Goal: Task Accomplishment & Management: Use online tool/utility

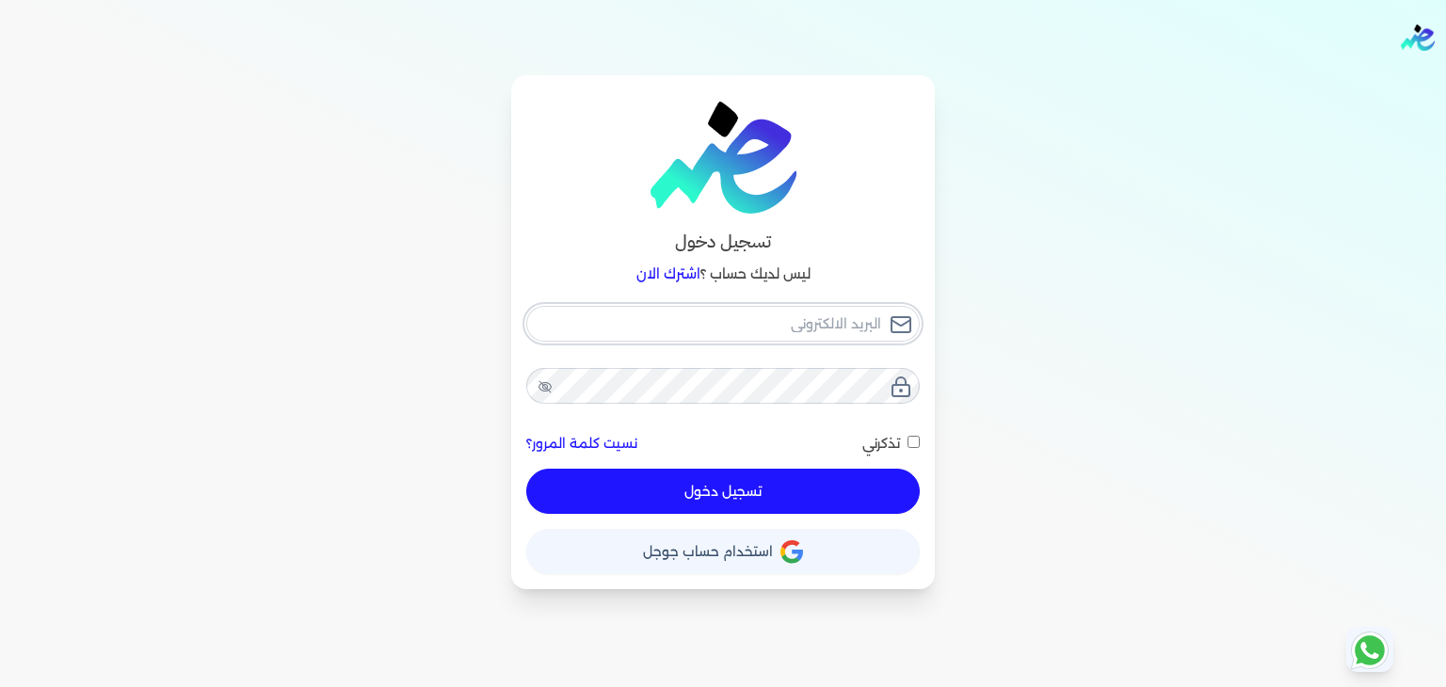
type input "[PERSON_NAME][EMAIL_ADDRESS][DOMAIN_NAME]"
click at [790, 477] on div "[PERSON_NAME][EMAIL_ADDRESS][DOMAIN_NAME] نسيت كلمة المرور؟ تذكرني تسجيل دخول" at bounding box center [723, 410] width 394 height 209
click at [673, 492] on button "تسجيل دخول" at bounding box center [723, 491] width 394 height 45
checkbox input "false"
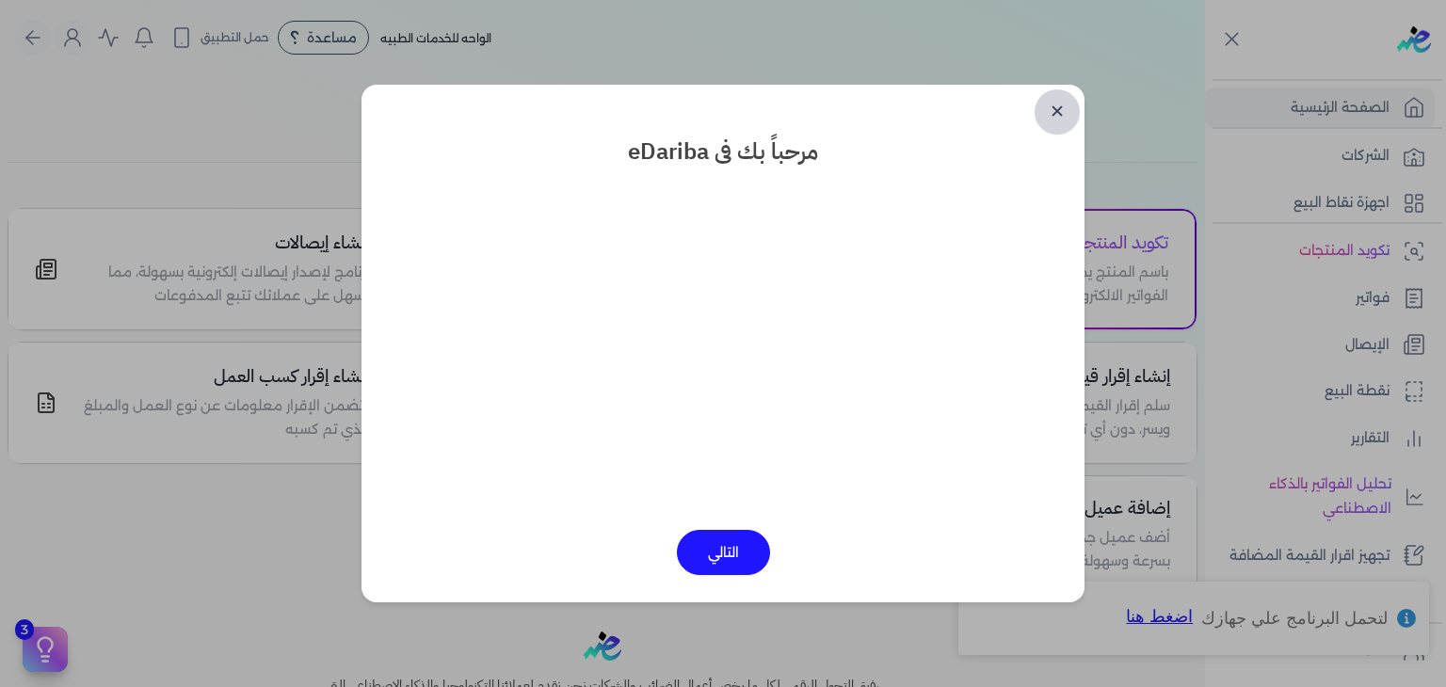
click at [1062, 118] on link "✕" at bounding box center [1057, 111] width 45 height 45
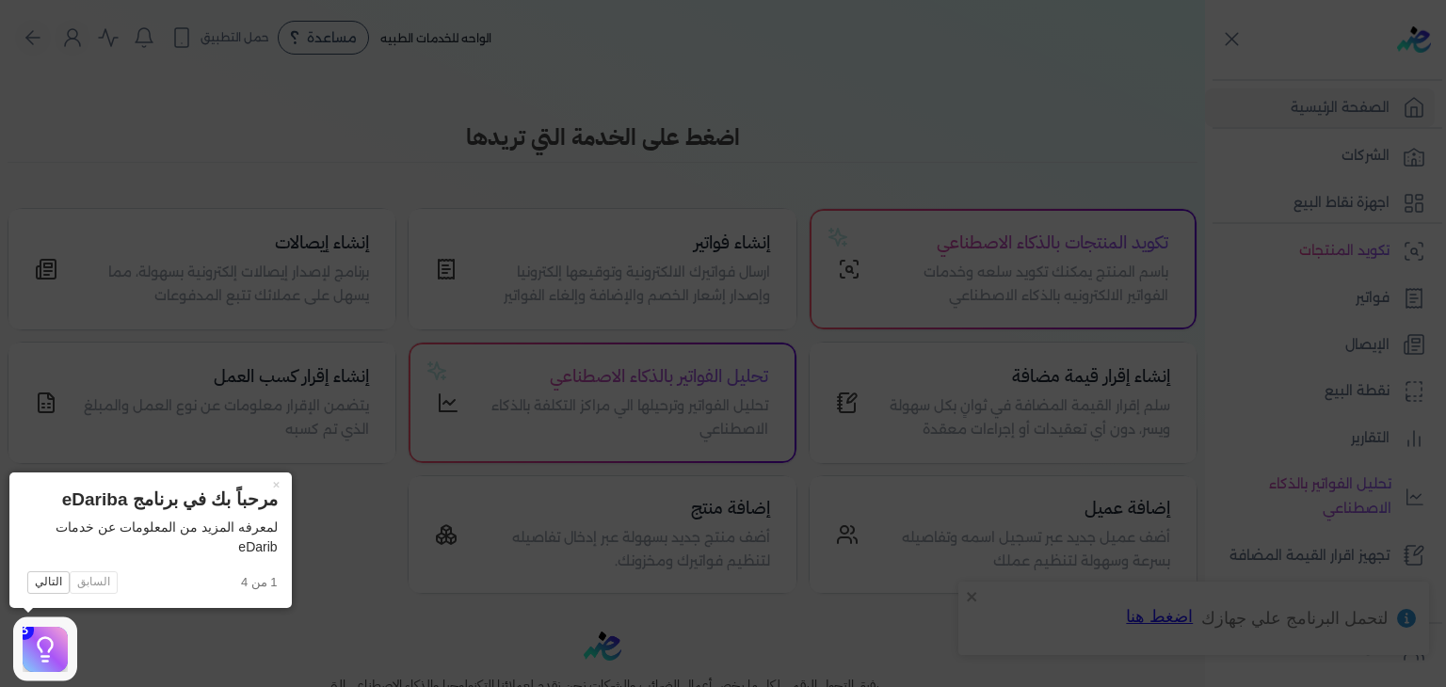
click at [1060, 69] on icon at bounding box center [723, 343] width 1446 height 687
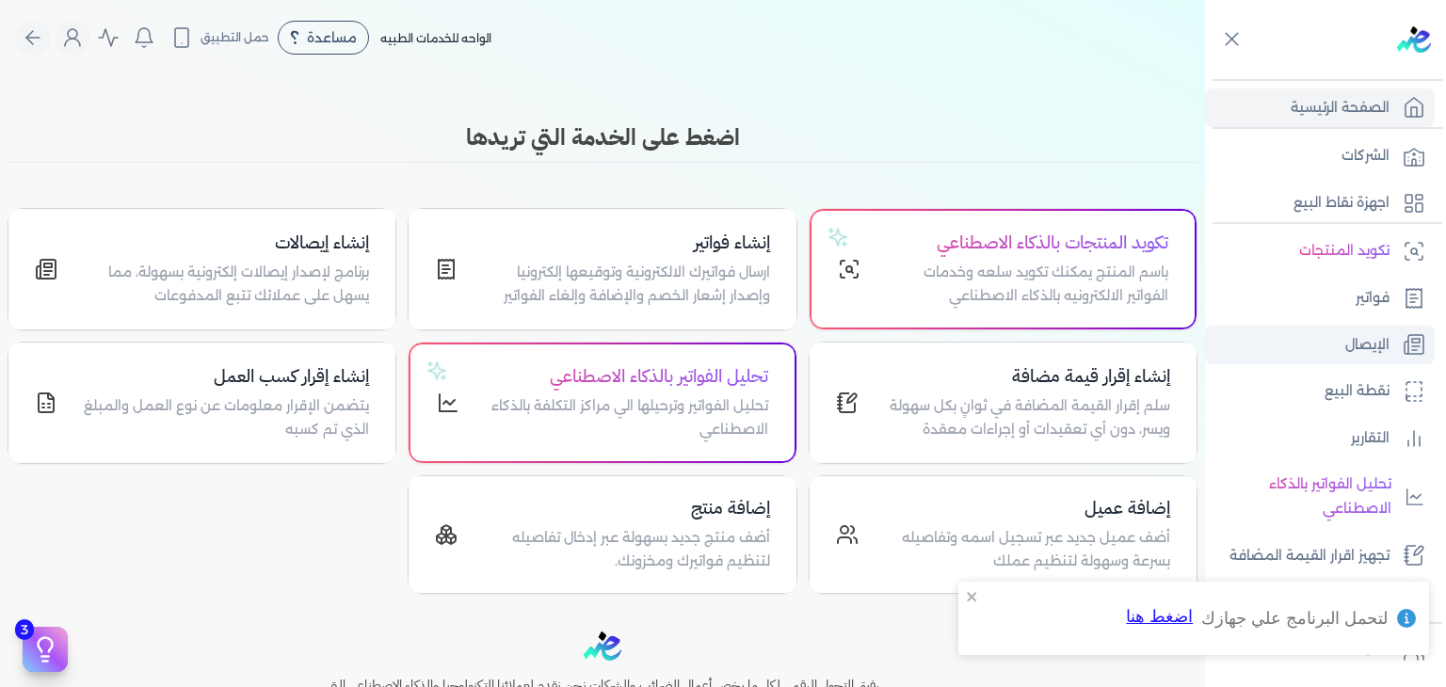
click at [1363, 351] on p "الإيصال" at bounding box center [1368, 345] width 44 height 24
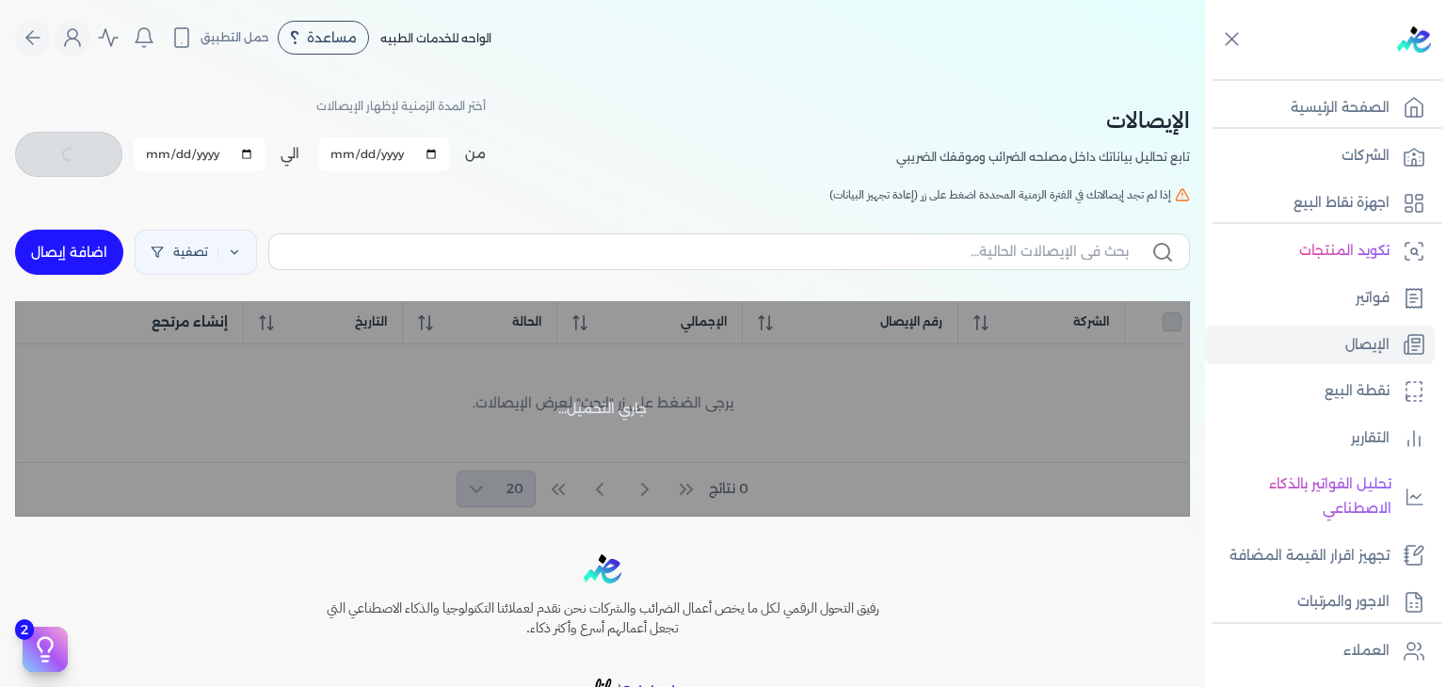
click at [95, 244] on link "اضافة إيصال" at bounding box center [69, 252] width 108 height 45
select select "EGP"
select select "EGS"
select select "B"
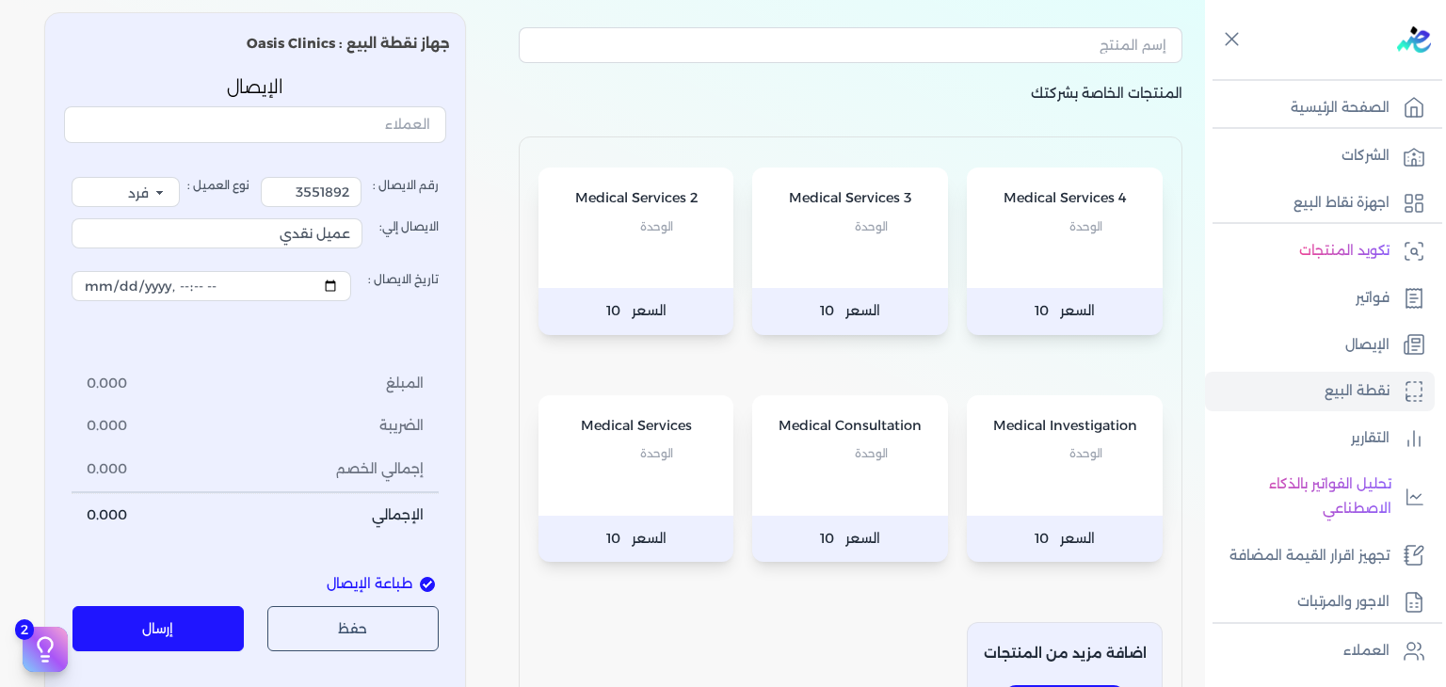
scroll to position [94, 0]
click at [861, 461] on span "الوحدة" at bounding box center [871, 453] width 33 height 24
click at [0, 0] on div at bounding box center [0, 0] width 0 height 0
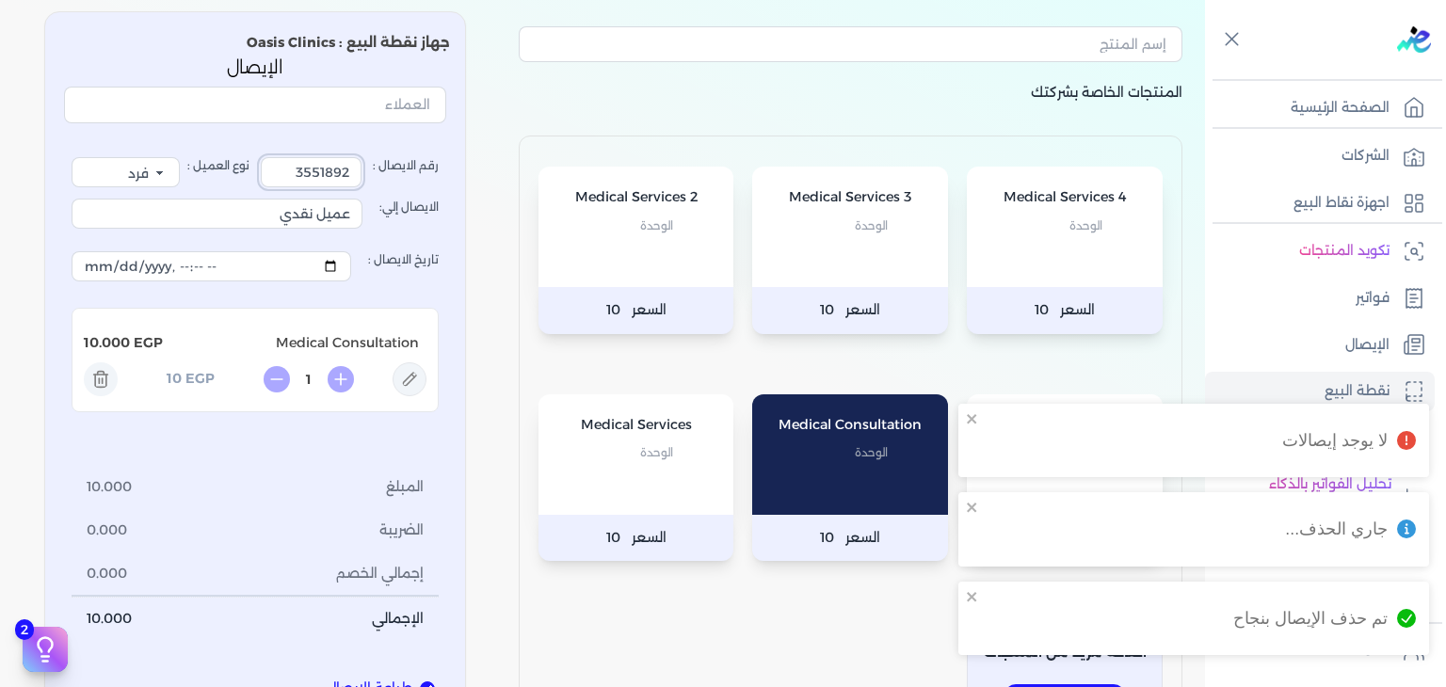
drag, startPoint x: 298, startPoint y: 172, endPoint x: 392, endPoint y: 242, distance: 117.1
click at [399, 234] on div "رقم الايصال : 3551892 نوع العميل : فرد شركة شخص اجنبي الايصال إلي: عميل نقدي تا…" at bounding box center [255, 399] width 367 height 484
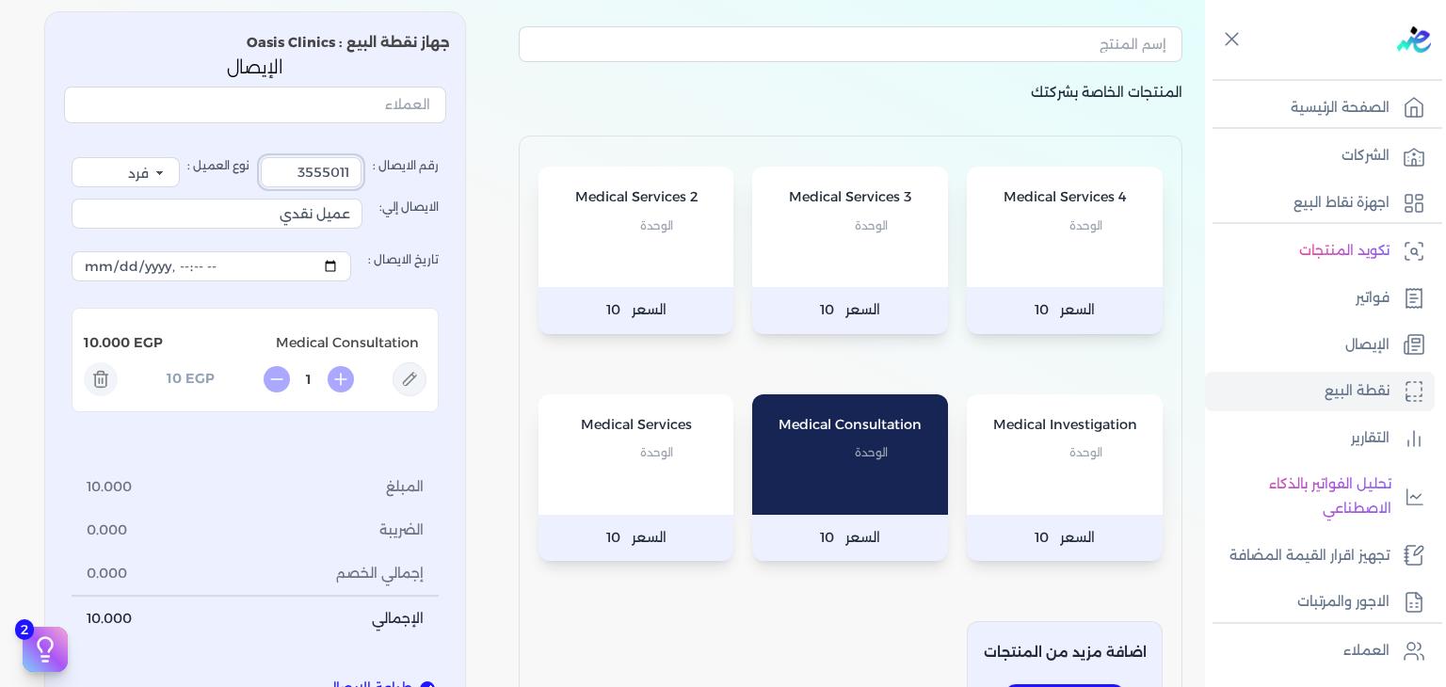
type input "3555011"
drag, startPoint x: 260, startPoint y: 218, endPoint x: 438, endPoint y: 257, distance: 182.3
click at [438, 257] on div "رقم الايصال : 3555011 نوع العميل : فرد شركة شخص اجنبي الايصال إلي: عميل نقدي تا…" at bounding box center [255, 399] width 367 height 484
type input "ا"
type input "[PERSON_NAME]"
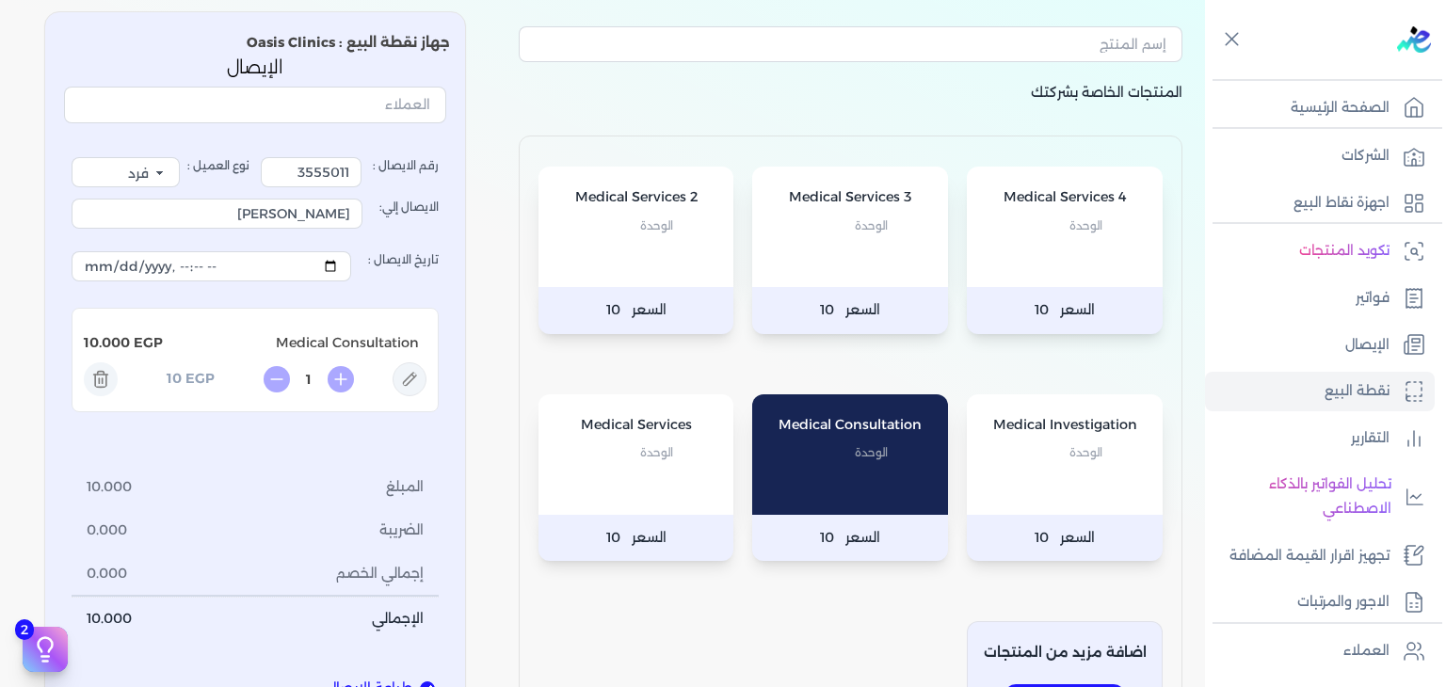
click at [402, 371] on icon at bounding box center [410, 380] width 34 height 34
type input "Medical Consultation"
type input "10"
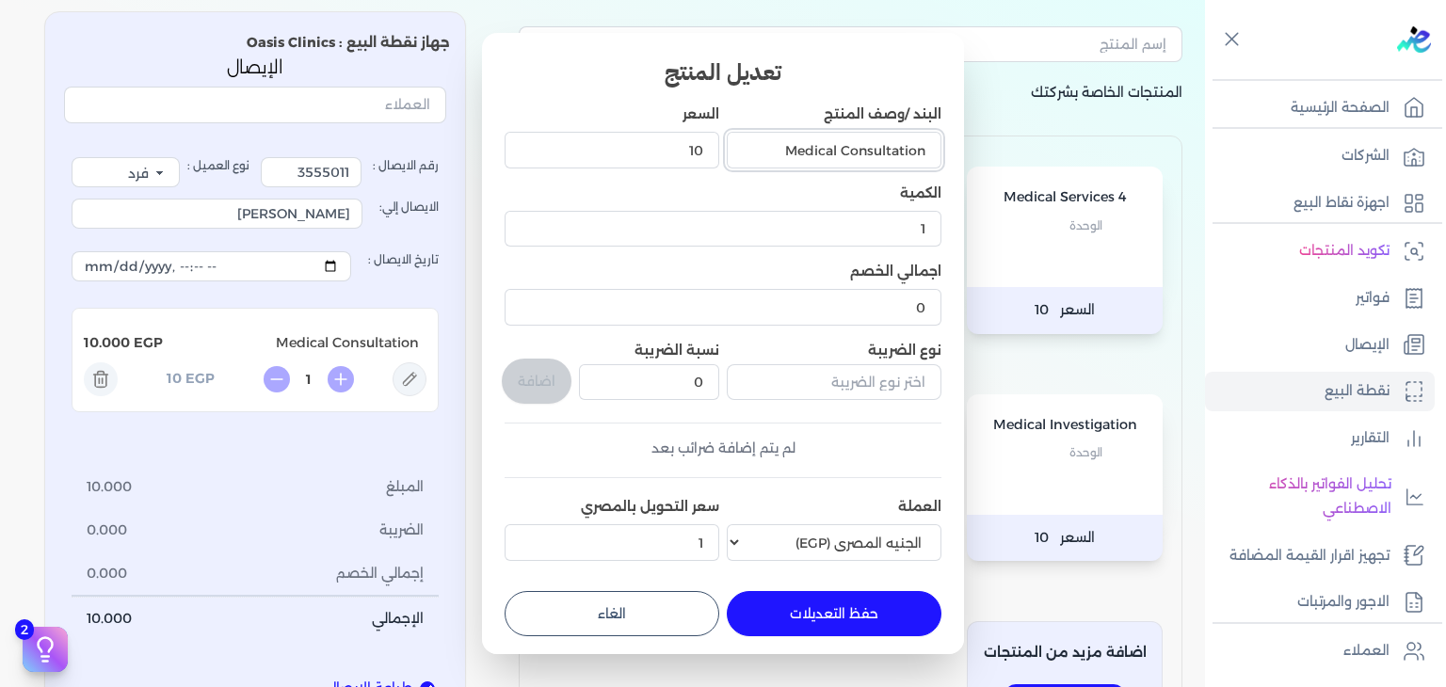
drag, startPoint x: 762, startPoint y: 143, endPoint x: 844, endPoint y: 166, distance: 85.0
click at [844, 166] on input "Medical Consultation" at bounding box center [834, 150] width 215 height 36
type input "Consultation ( Internal Med. )"
drag, startPoint x: 673, startPoint y: 150, endPoint x: 956, endPoint y: 140, distance: 282.6
click at [956, 140] on div "تعديل المنتج البند /وصف المنتج Consultation ( Internal Med. ) السعر 10 الكمية 1…" at bounding box center [723, 343] width 482 height 621
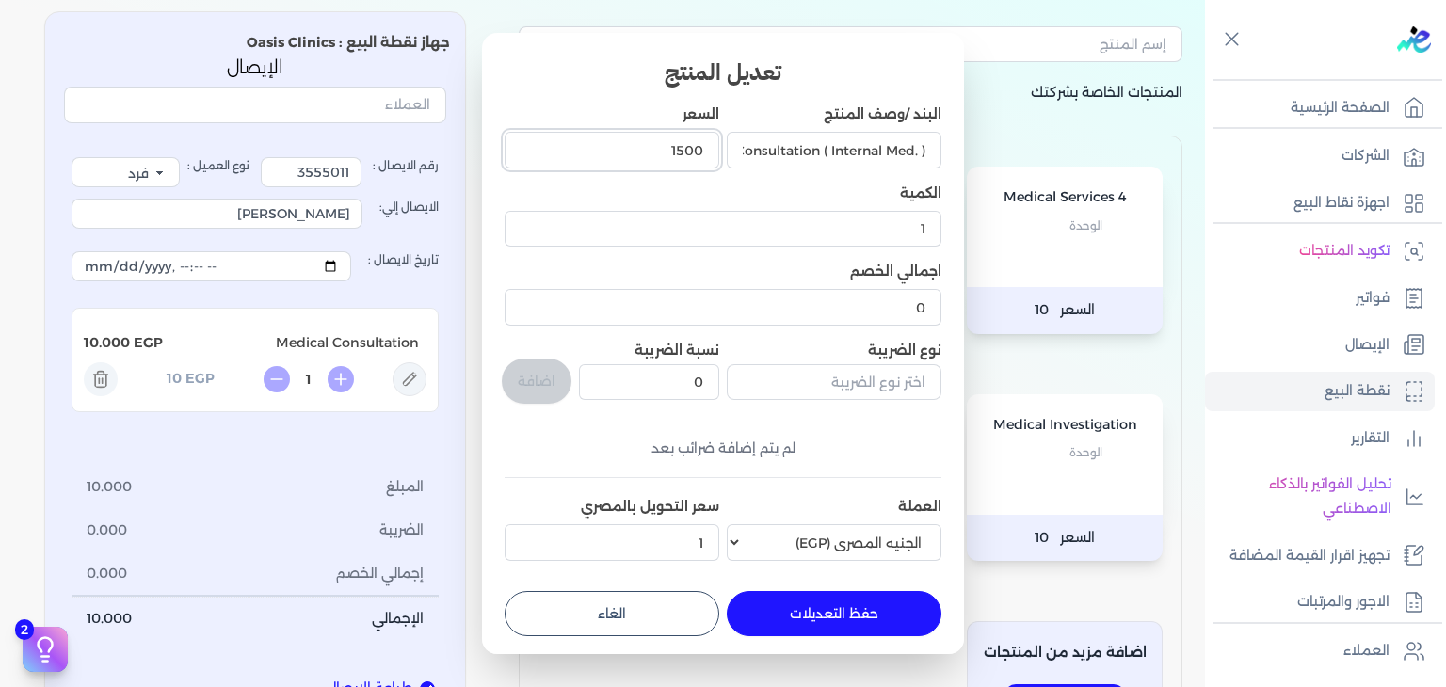
type input "1500"
click at [864, 602] on button "حفظ التعديلات" at bounding box center [834, 613] width 215 height 45
type input "0"
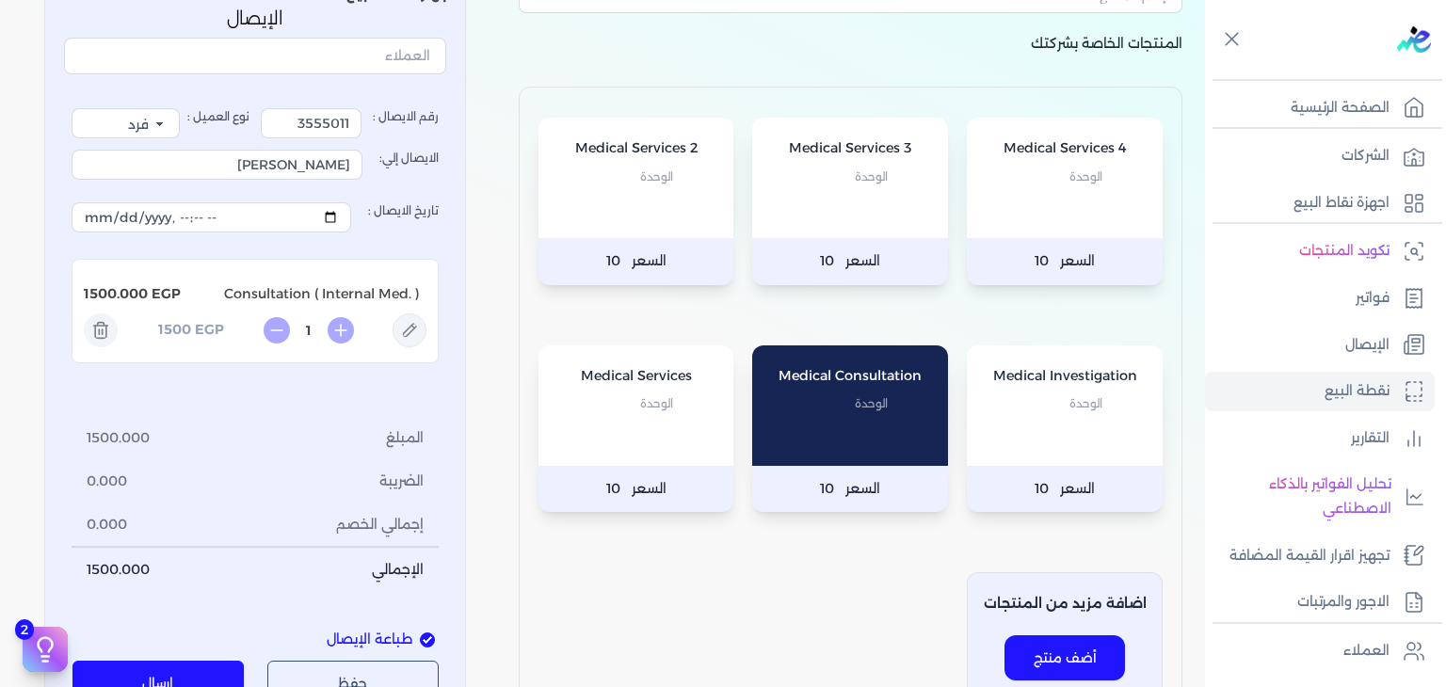
scroll to position [377, 0]
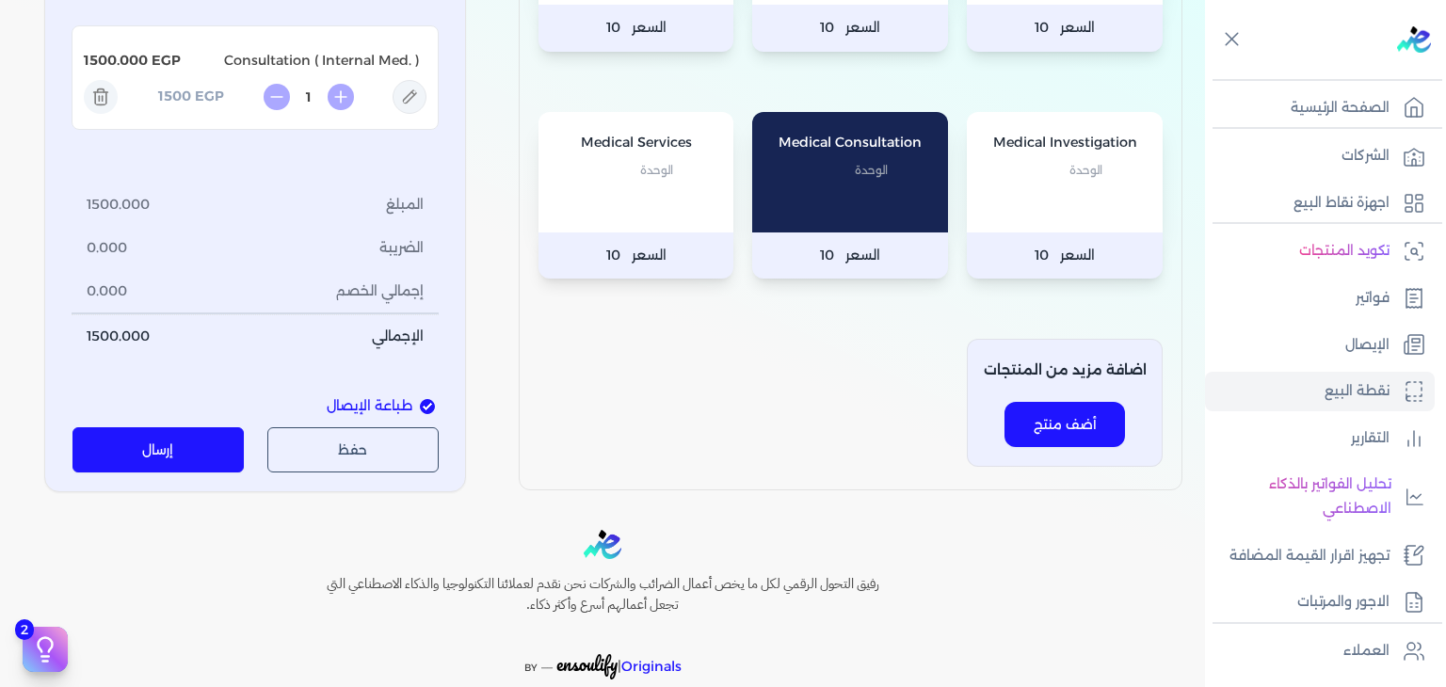
click at [146, 465] on button "إرسال" at bounding box center [159, 449] width 172 height 45
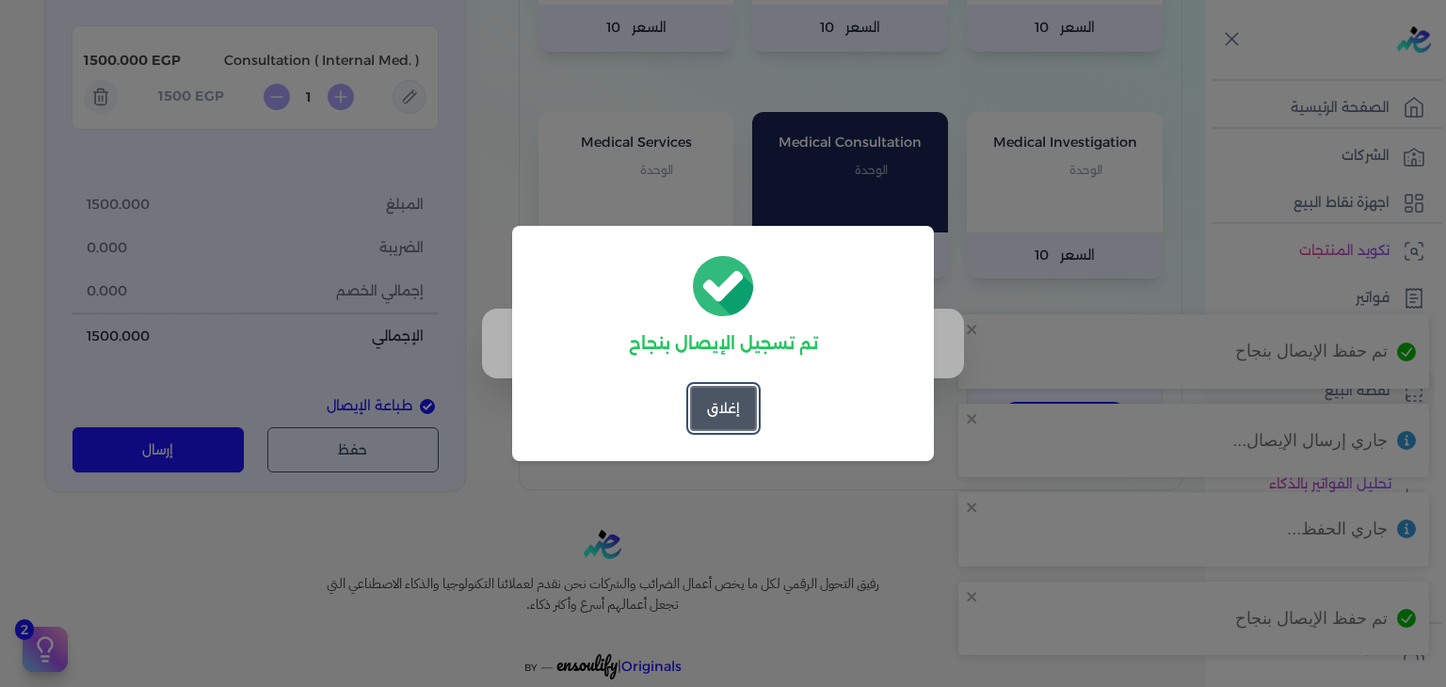
click at [721, 410] on button "إغلاق" at bounding box center [723, 408] width 67 height 45
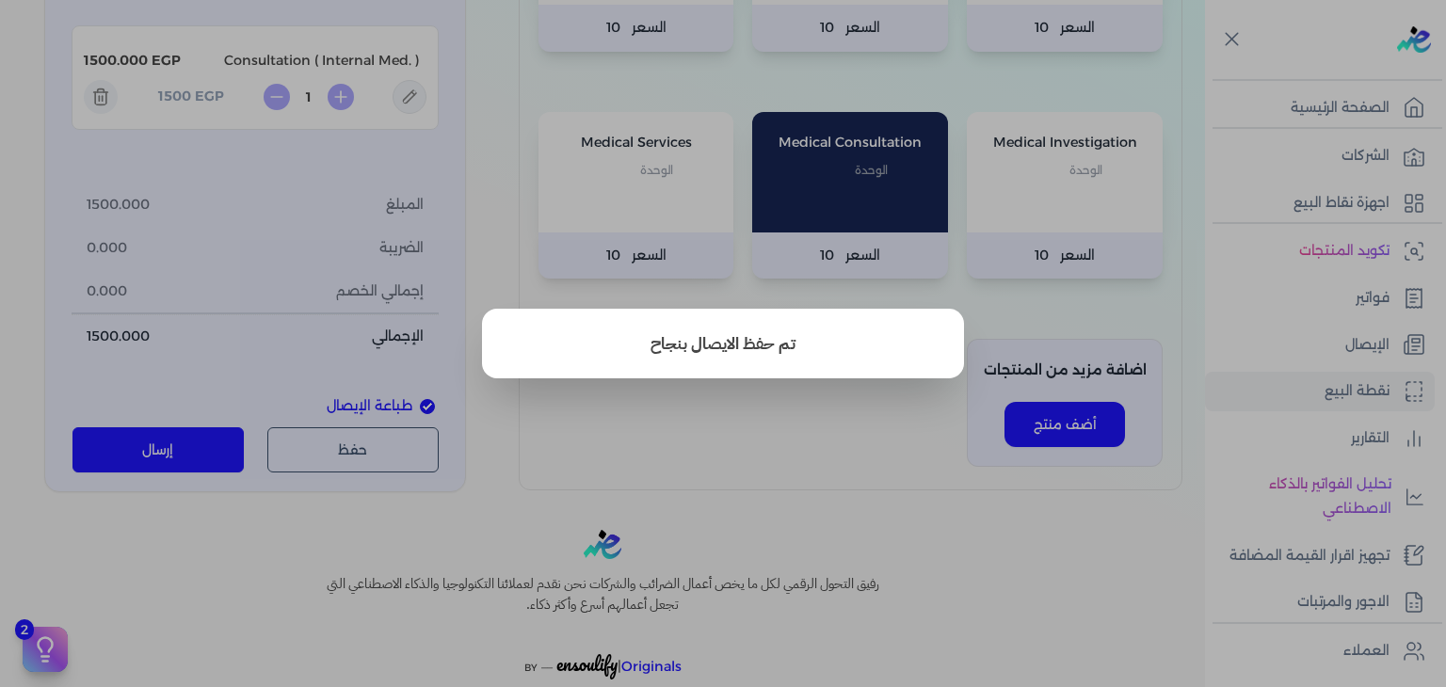
drag, startPoint x: 667, startPoint y: 436, endPoint x: 1127, endPoint y: 234, distance: 503.0
click at [669, 436] on button "close" at bounding box center [723, 343] width 1446 height 687
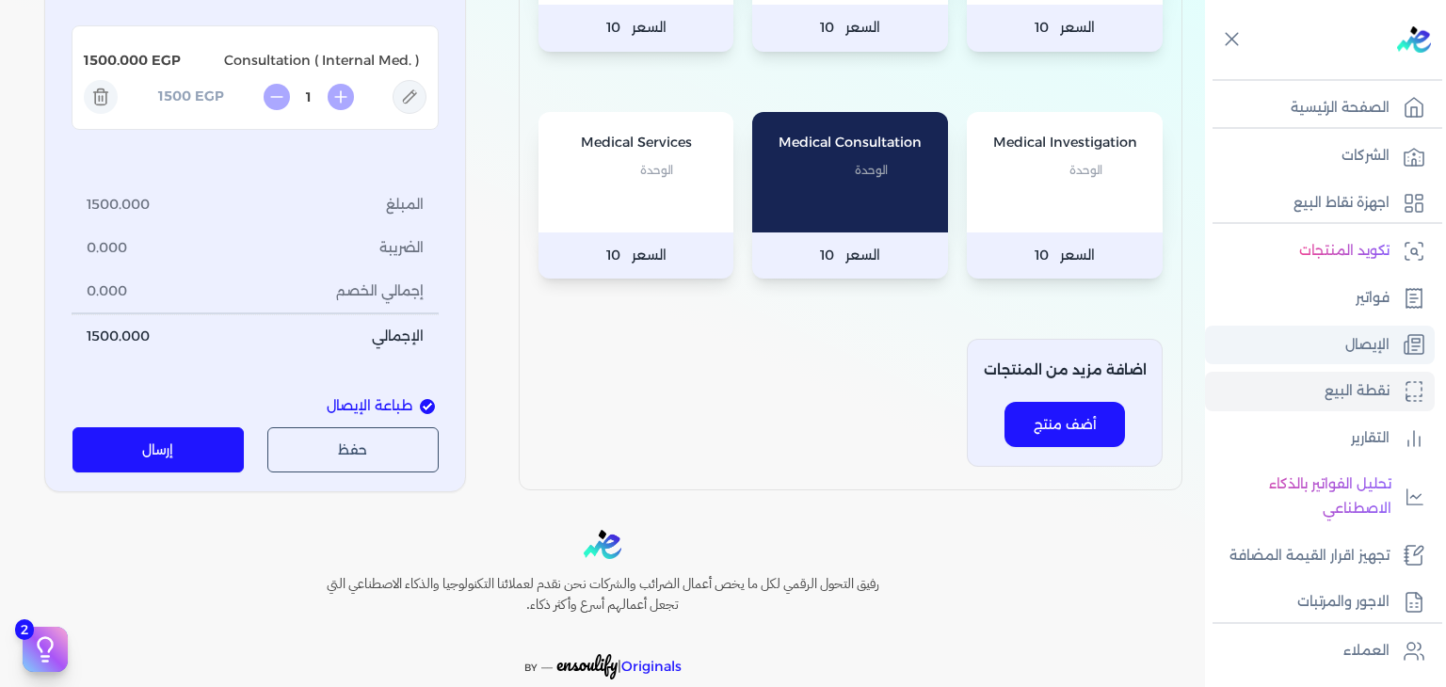
click at [1367, 346] on p "الإيصال" at bounding box center [1368, 345] width 44 height 24
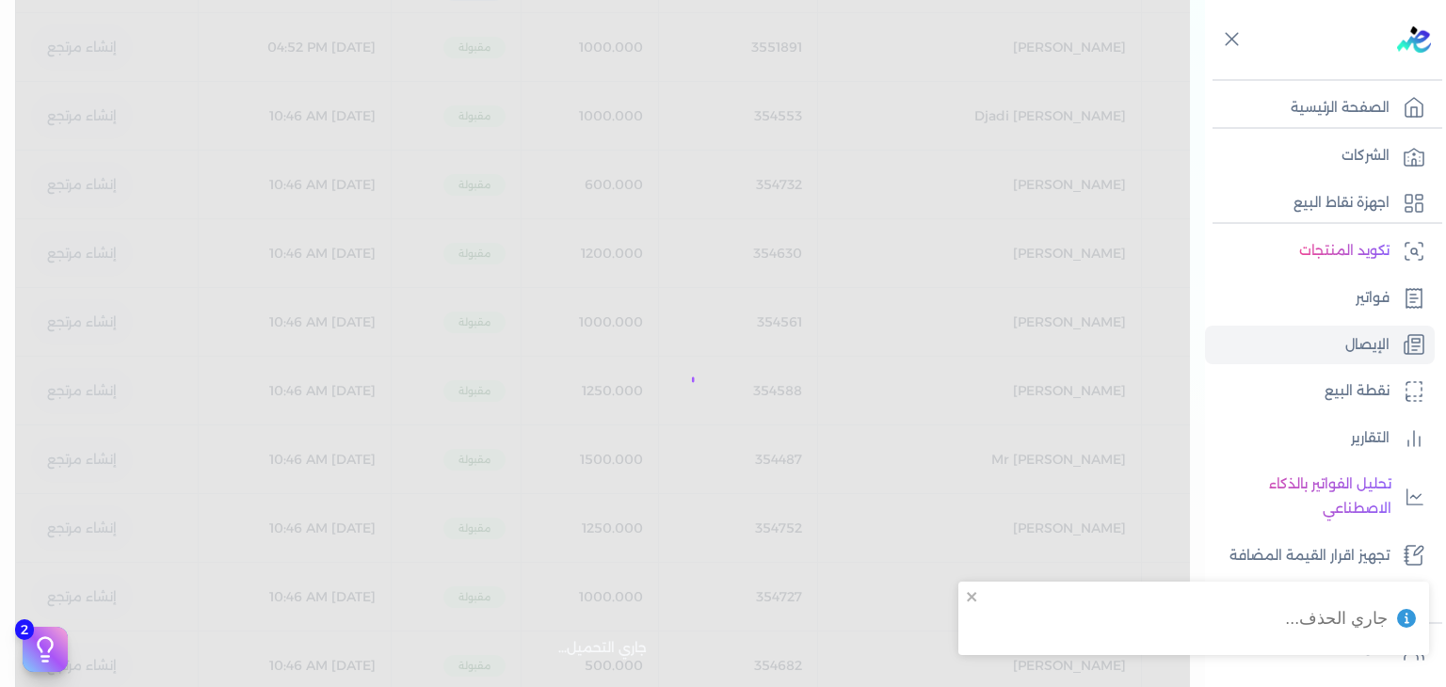
select select "EGP"
select select "EGS"
select select "B"
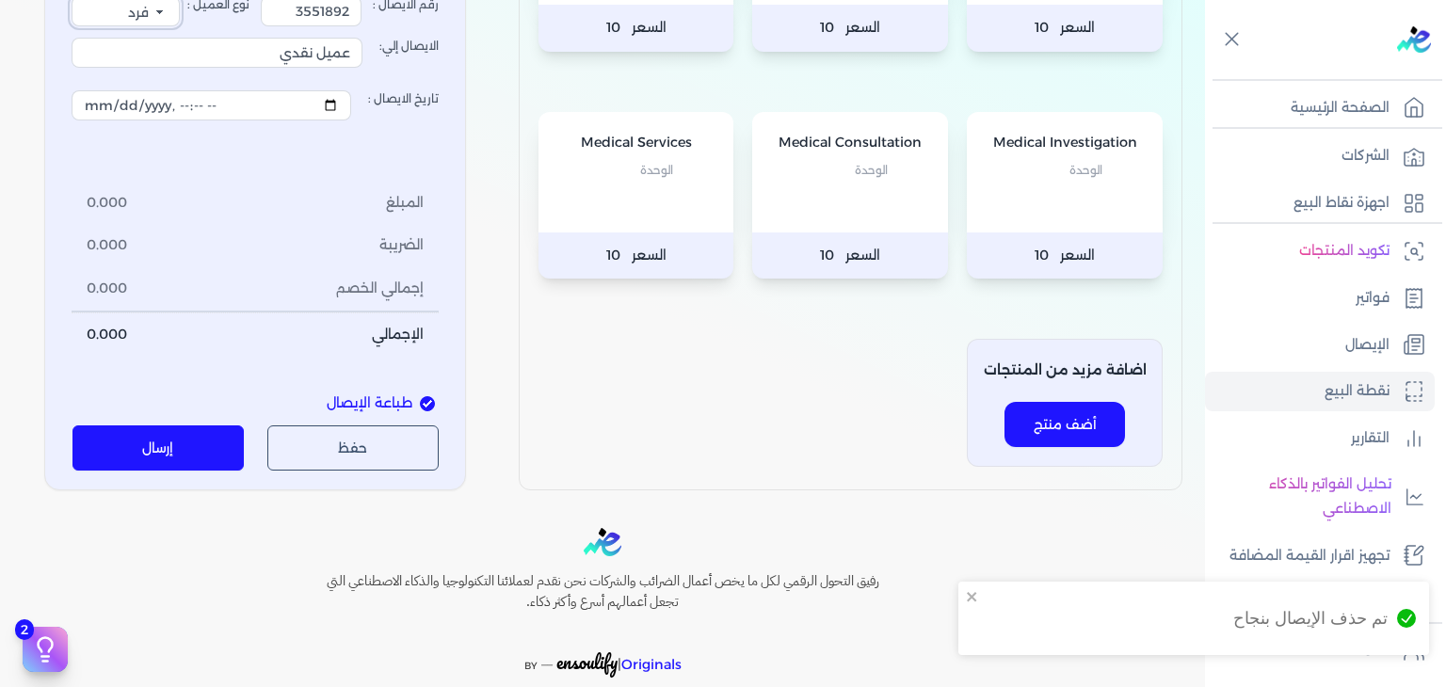
click at [88, 26] on select "فرد شركة شخص اجنبي" at bounding box center [126, 11] width 108 height 30
drag, startPoint x: 466, startPoint y: 189, endPoint x: 393, endPoint y: 225, distance: 81.7
click at [466, 197] on div "جهاز نقطة البيع : Oasis Clinics الإيصال رقم الايصال : 3551892 نوع العميل : فرد …" at bounding box center [255, 110] width 422 height 762
drag, startPoint x: 448, startPoint y: 295, endPoint x: 689, endPoint y: 306, distance: 241.3
click at [689, 306] on div "المنتجات الخاصة بشركتك Medical Services 4 الوحدة السعر 10 Medical Services 3 ال…" at bounding box center [602, 102] width 1205 height 777
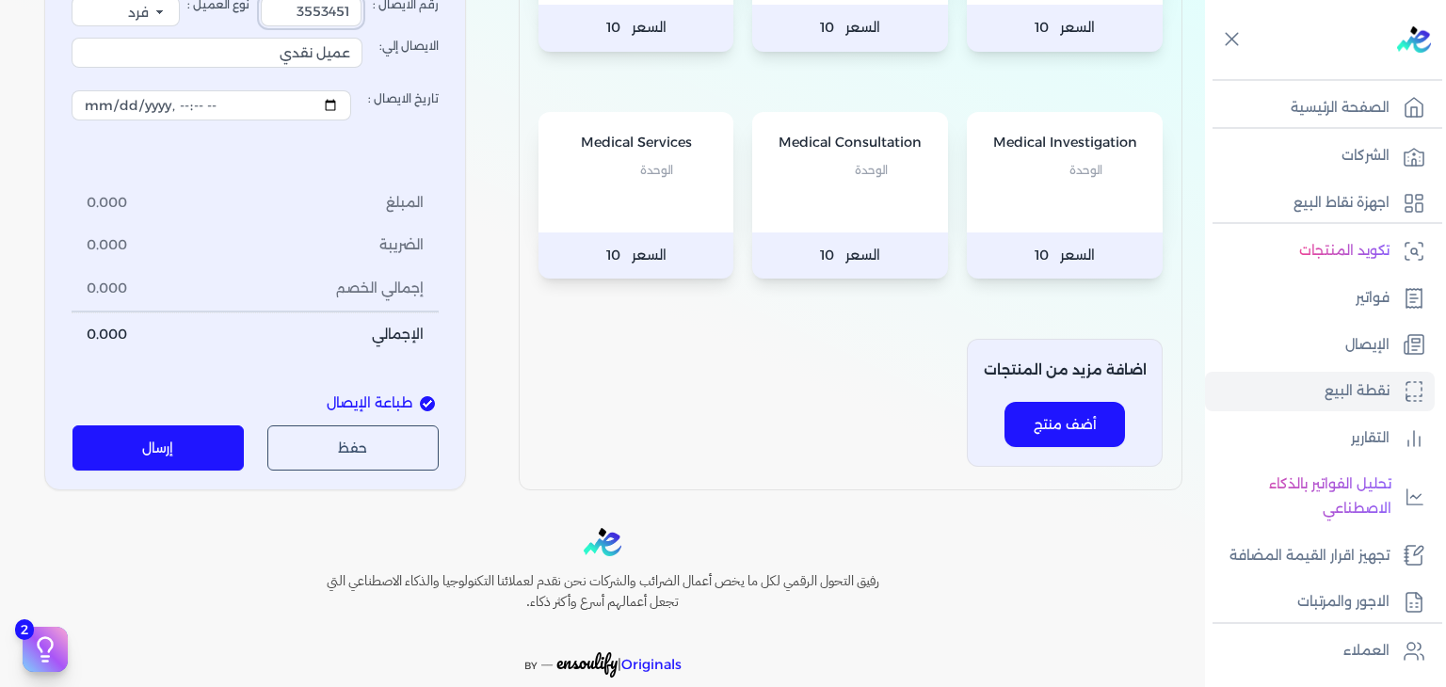
type input "3553451"
drag, startPoint x: 185, startPoint y: 316, endPoint x: 530, endPoint y: 347, distance: 347.0
click at [530, 347] on div "المنتجات الخاصة بشركتك Medical Services 4 الوحدة السعر 10 Medical Services 3 ال…" at bounding box center [602, 102] width 1205 height 777
click at [831, 183] on p "الوحدة" at bounding box center [850, 170] width 158 height 24
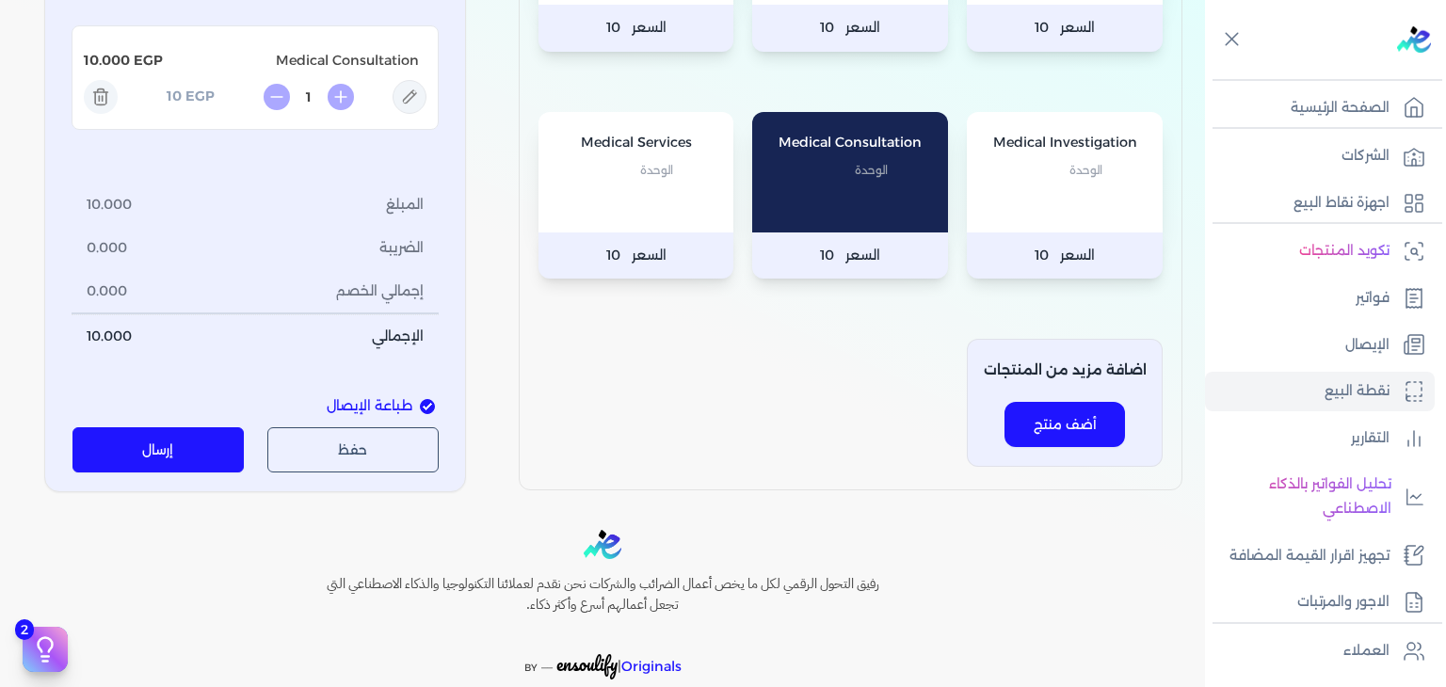
drag, startPoint x: 262, startPoint y: 310, endPoint x: 541, endPoint y: 329, distance: 280.3
click at [541, 329] on div "المنتجات الخاصة بشركتك Medical Services 4 الوحدة السعر 10 Medical Services 3 ال…" at bounding box center [602, 103] width 1205 height 779
type input "ة"
type input "[PERSON_NAME]"
click at [426, 114] on icon at bounding box center [410, 97] width 34 height 34
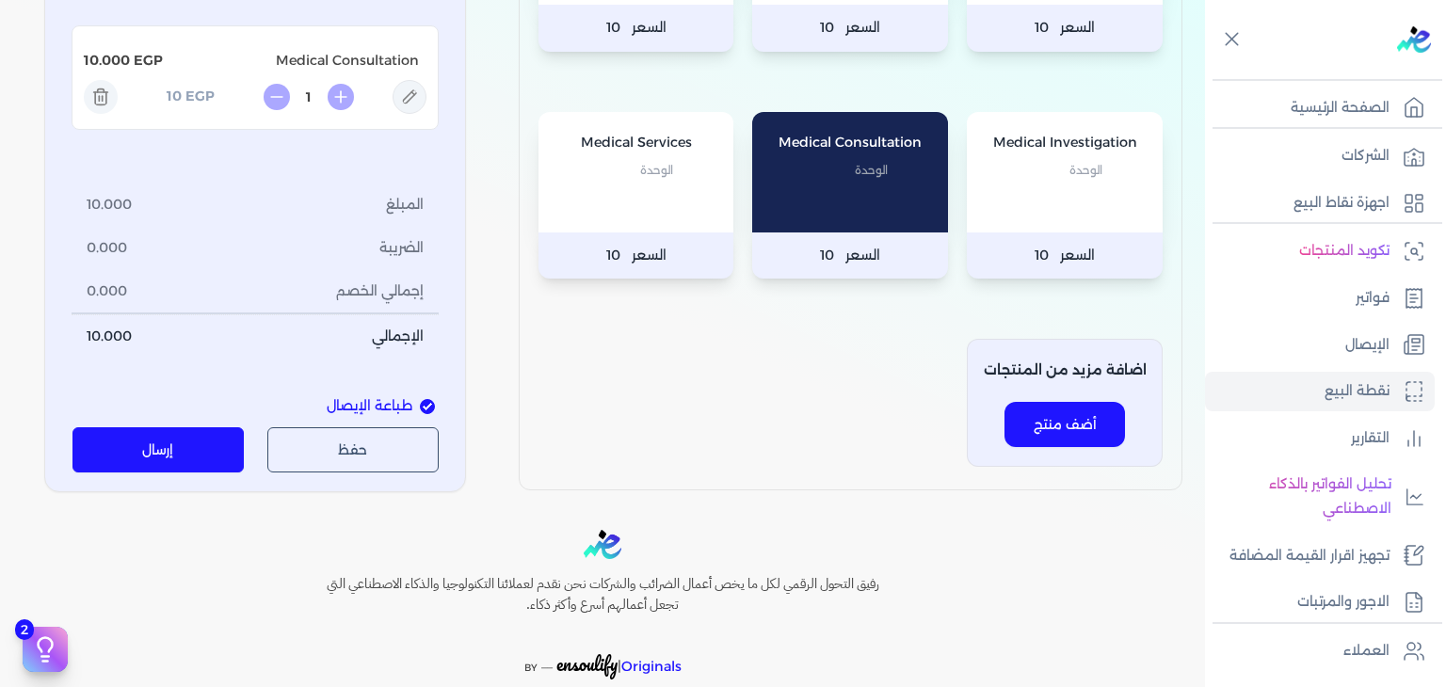
type input "Medical Consultation"
type input "10"
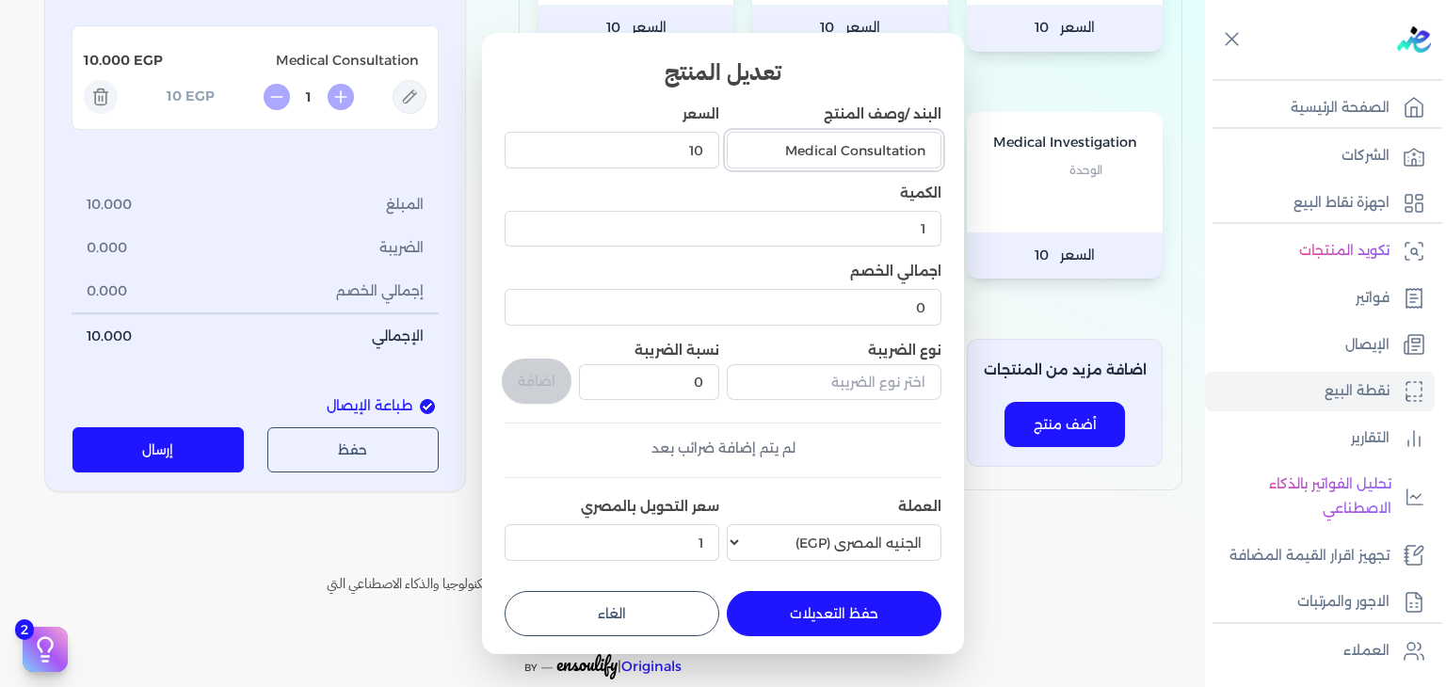
drag, startPoint x: 919, startPoint y: 188, endPoint x: 999, endPoint y: 193, distance: 80.2
click at [999, 193] on dialog "تعديل المنتج البند /وصف المنتج Medical Consultation السعر 10 الكمية 1 اجمالي ال…" at bounding box center [723, 343] width 1446 height 687
type input "Consul"
drag, startPoint x: 636, startPoint y: 624, endPoint x: 627, endPoint y: 603, distance: 23.3
click at [636, 636] on div "حفظ التعديلات الغاء" at bounding box center [723, 613] width 437 height 45
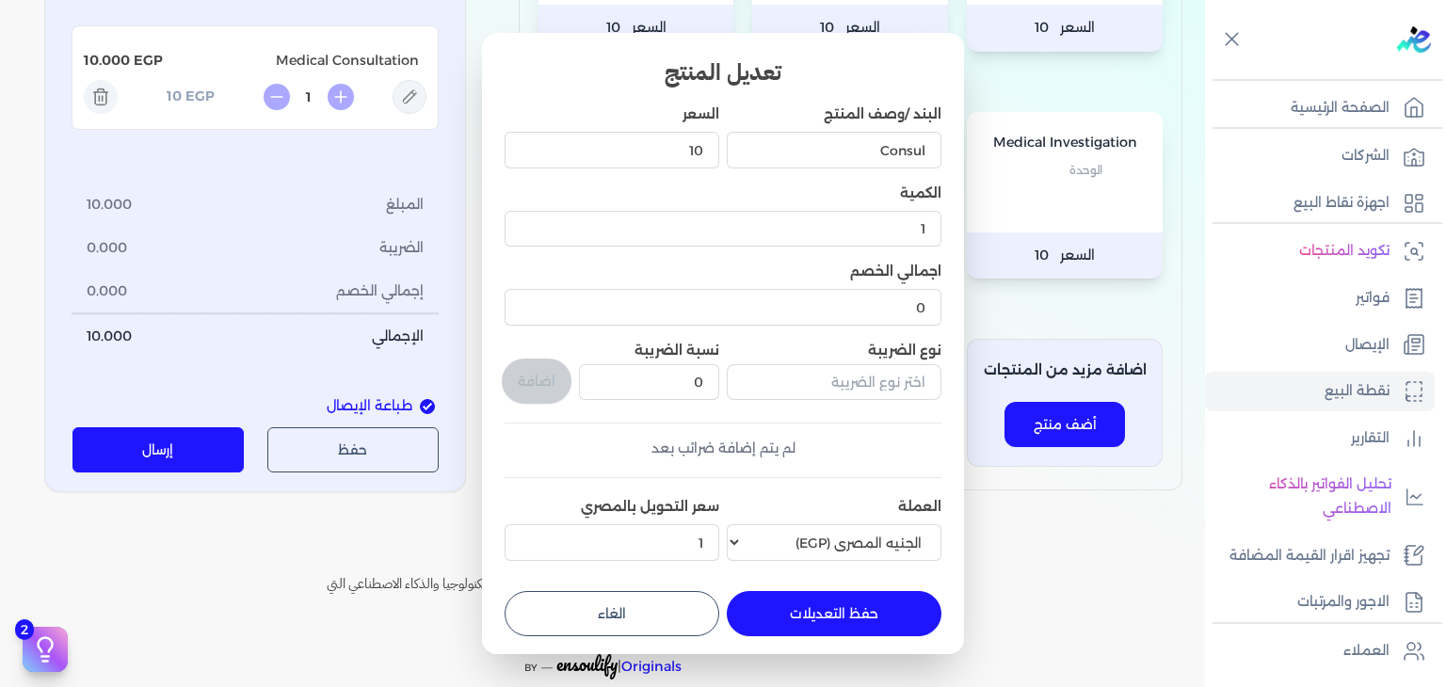
click at [543, 614] on button "الغاء" at bounding box center [612, 613] width 215 height 45
type input "0"
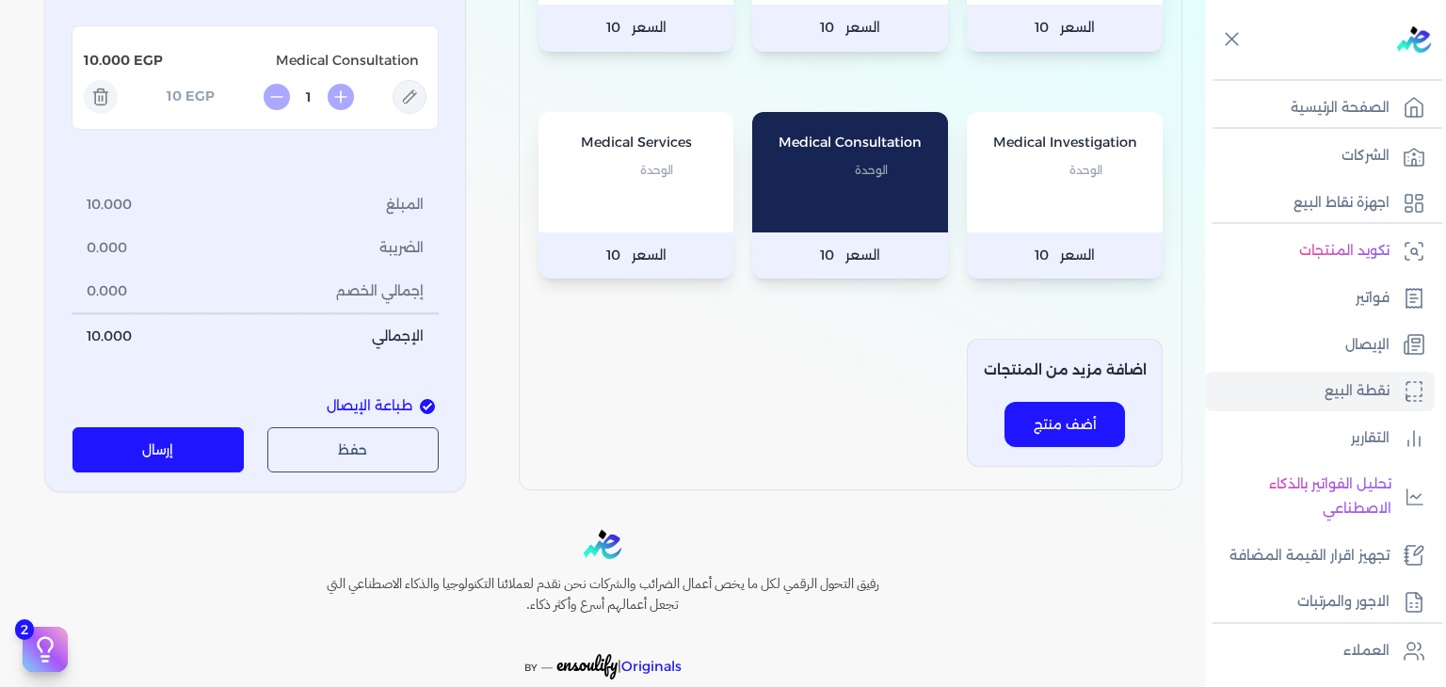
click at [410, 114] on icon at bounding box center [410, 97] width 34 height 34
type input "Medical Consultation"
type input "10"
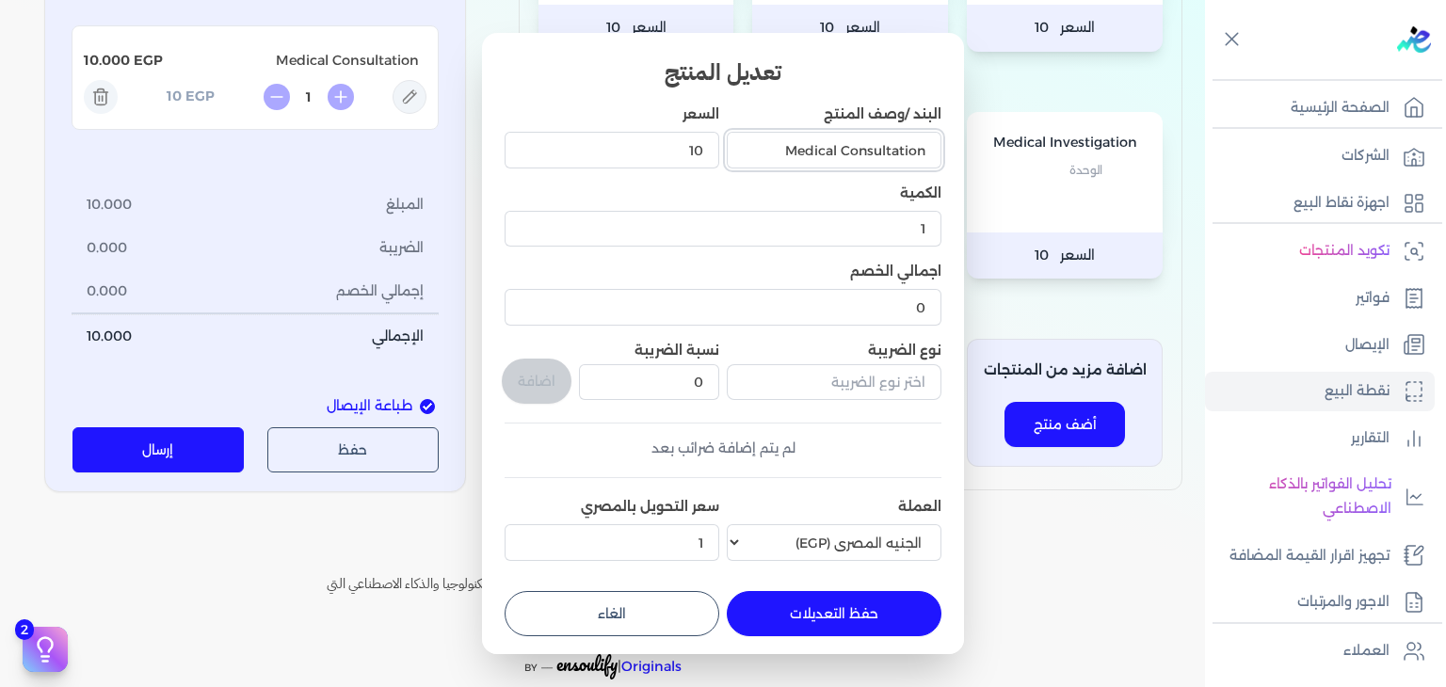
drag, startPoint x: 767, startPoint y: 149, endPoint x: 840, endPoint y: 160, distance: 73.4
click at [840, 160] on input "Medical Consultation" at bounding box center [834, 150] width 215 height 36
click at [920, 155] on input "Consultation ( Internal Med. ())" at bounding box center [834, 150] width 215 height 36
click at [919, 155] on input "Consultation ( Internal Med. ())" at bounding box center [834, 150] width 215 height 36
type input "Consultation ( Internal Med. ))"
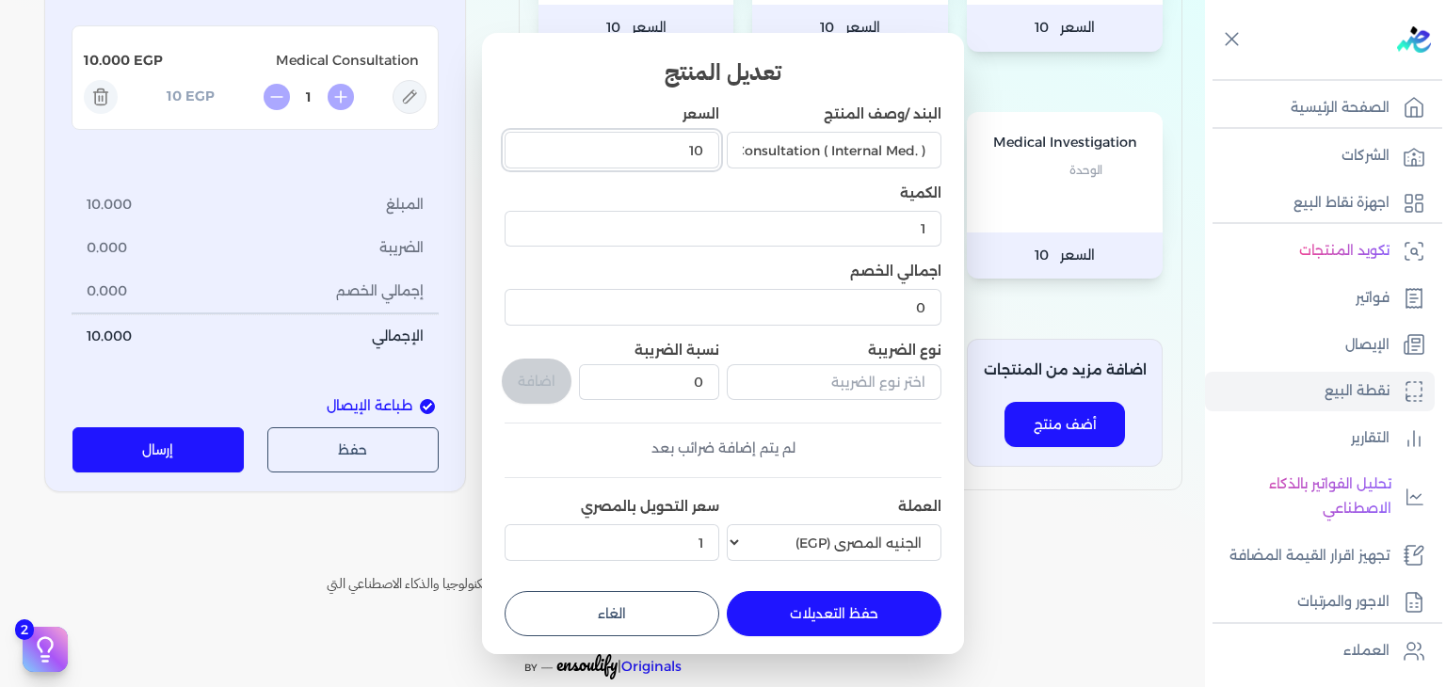
drag, startPoint x: 636, startPoint y: 134, endPoint x: 915, endPoint y: 106, distance: 281.0
click at [915, 106] on div "البند /وصف المنتج Consultation ( Internal Med. )) السعر 10 الكمية 1 اجمالي الخص…" at bounding box center [723, 337] width 437 height 464
type input "1500"
click at [880, 618] on button "حفظ التعديلات" at bounding box center [834, 613] width 215 height 45
type input "0"
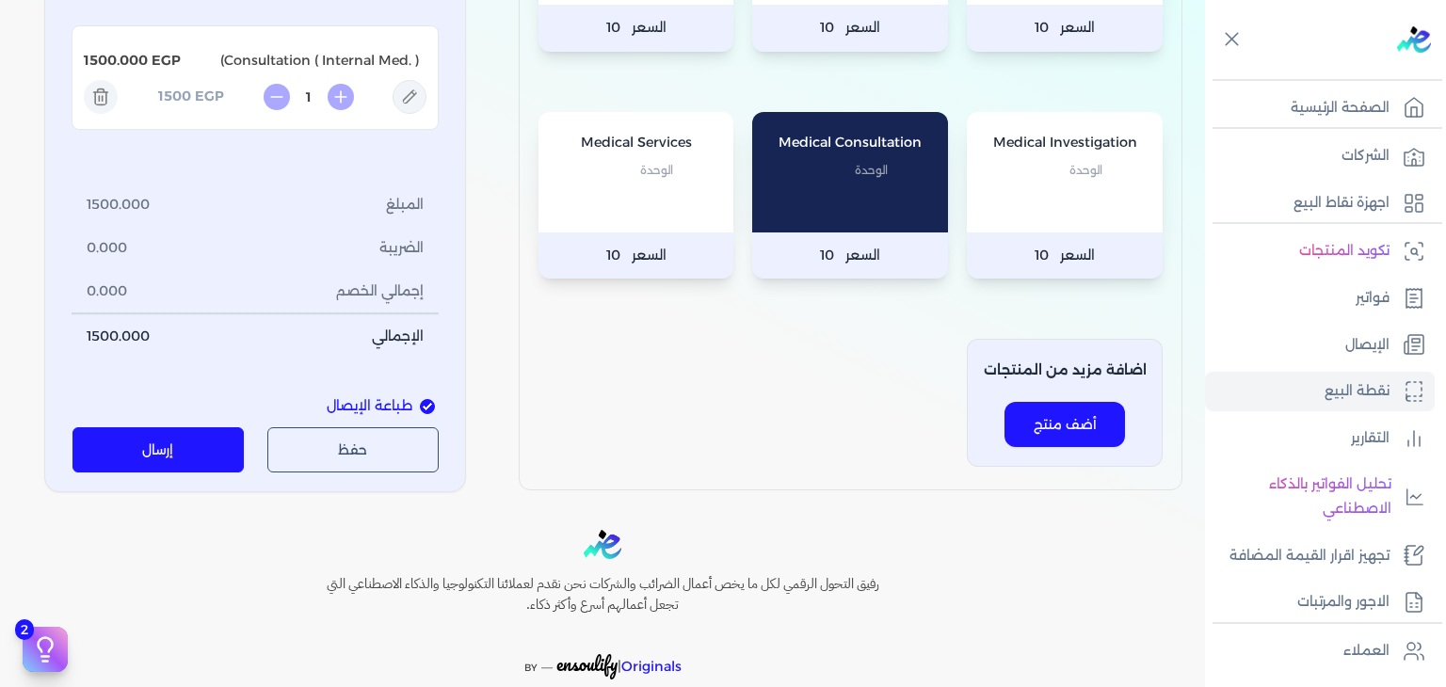
click at [422, 114] on icon at bounding box center [410, 97] width 34 height 34
type input "Consultation ( Internal Med. ))"
type input "1500"
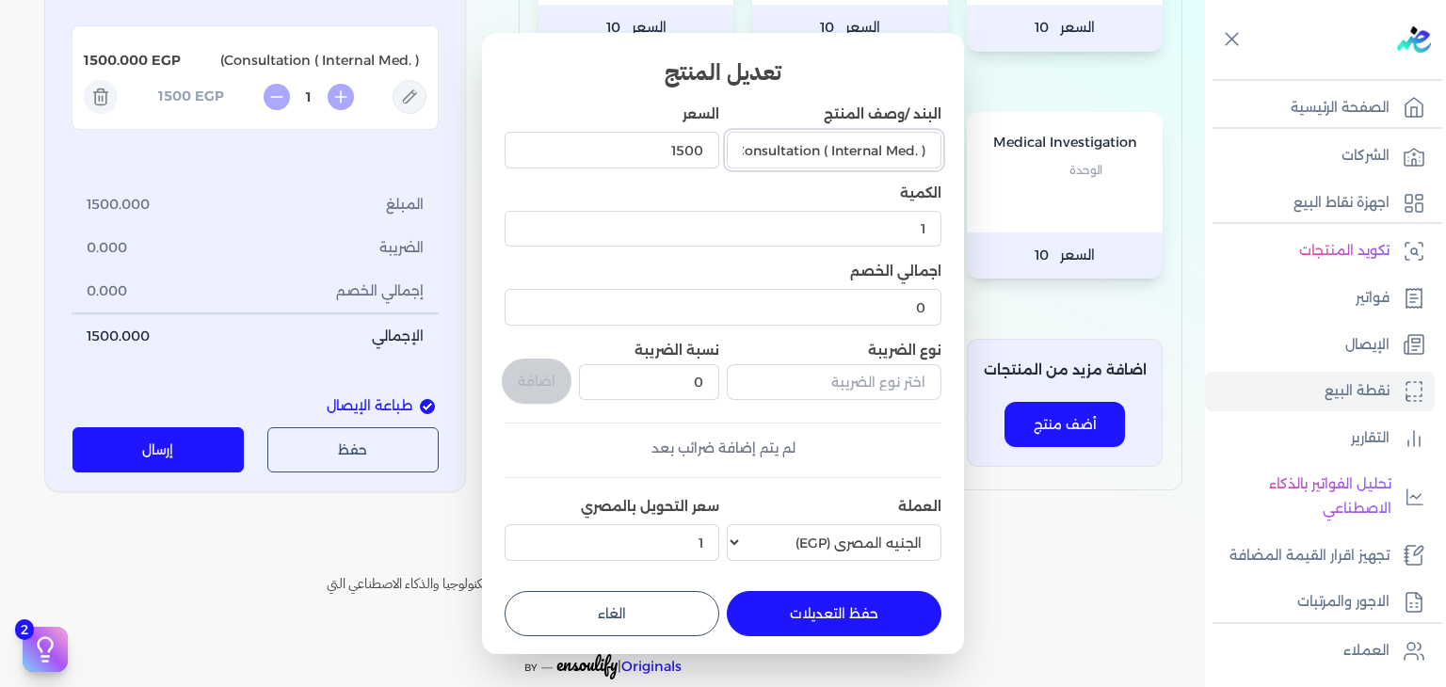
drag, startPoint x: 796, startPoint y: 157, endPoint x: 626, endPoint y: 159, distance: 169.5
click at [626, 159] on div "البند /وصف المنتج Consultation ( Internal Med. )) السعر 1500 الكمية 1 اجمالي ال…" at bounding box center [723, 337] width 437 height 464
click at [750, 150] on input "Consultation ( Internal Med. ))" at bounding box center [834, 150] width 215 height 36
click at [758, 151] on input "Consultation ( Internal Med. ))" at bounding box center [834, 150] width 215 height 36
click at [753, 152] on input "Consultation ( Internal Med. ))" at bounding box center [834, 150] width 215 height 36
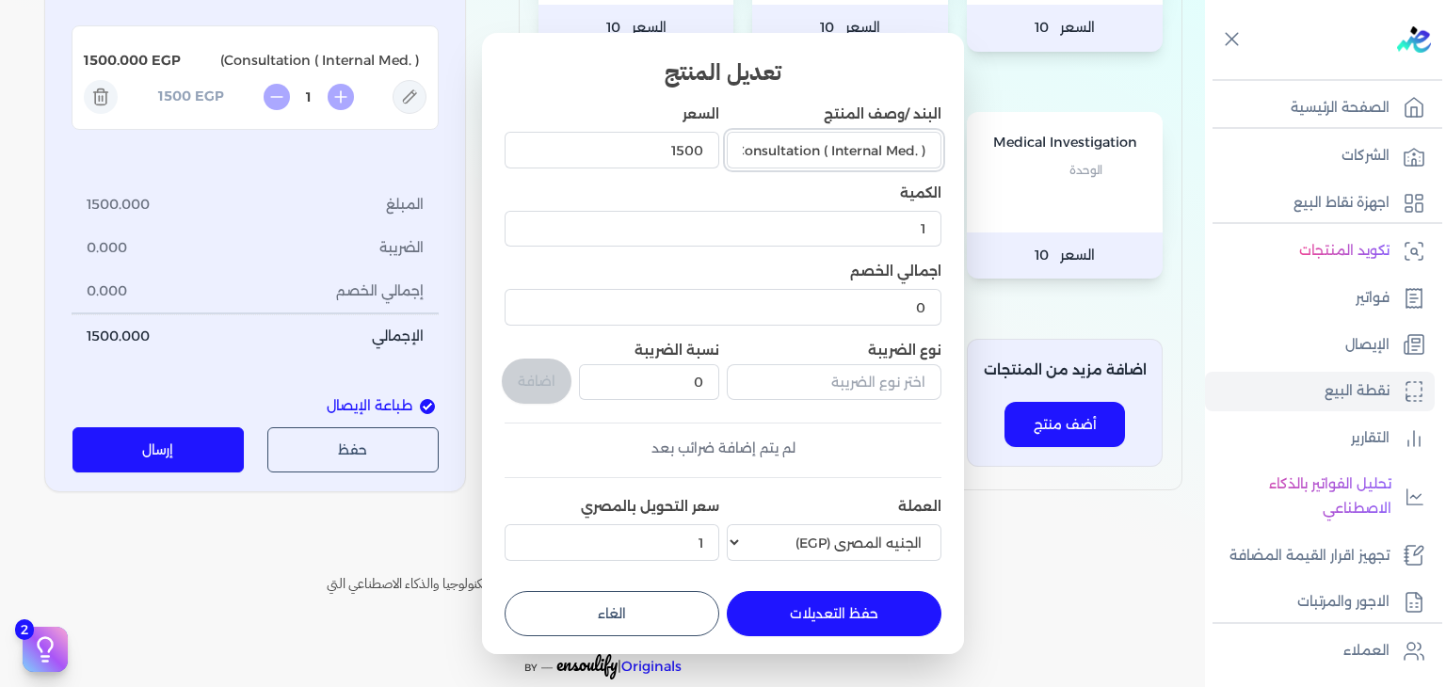
drag, startPoint x: 753, startPoint y: 152, endPoint x: 728, endPoint y: 190, distance: 46.2
click at [748, 153] on input "Consultation ( Internal Med. ))" at bounding box center [834, 150] width 215 height 36
type input "Consultation ( Internal Med. )"
click at [840, 626] on button "حفظ التعديلات" at bounding box center [834, 613] width 215 height 45
type input "0"
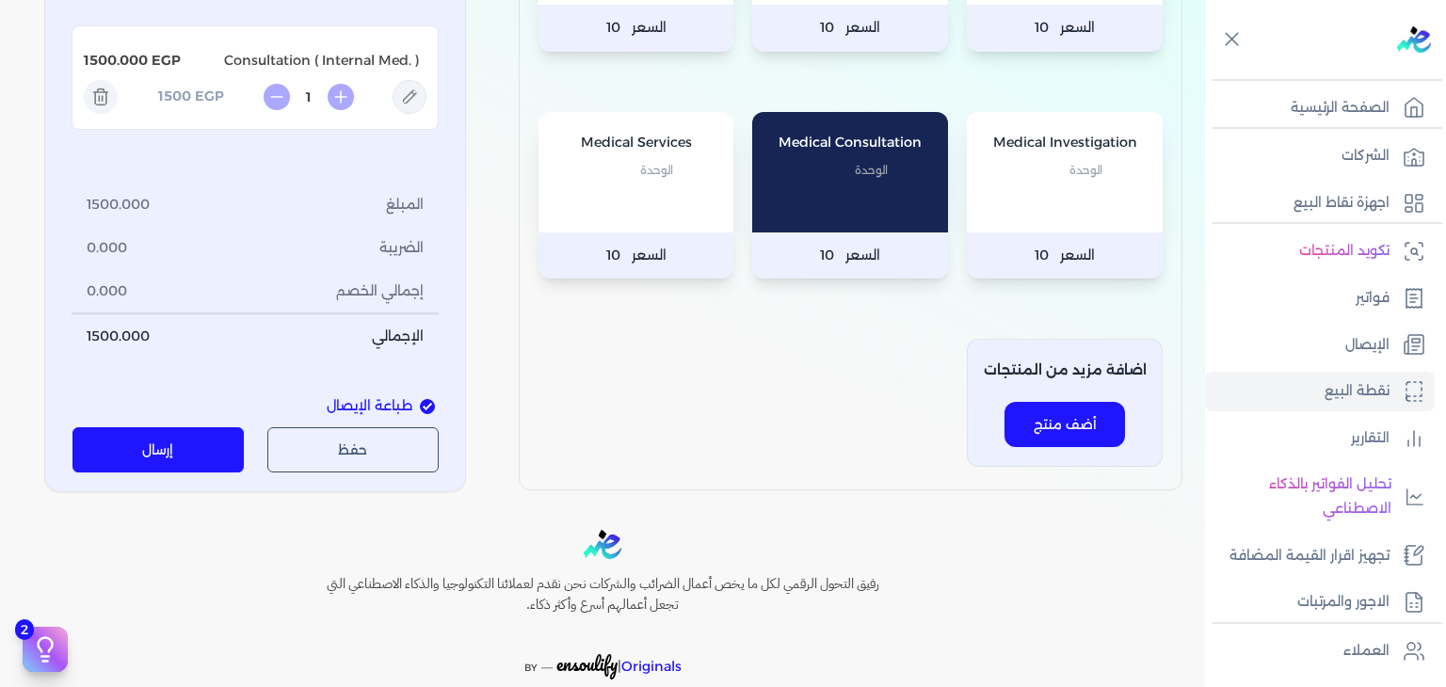
click at [159, 473] on button "إرسال" at bounding box center [159, 449] width 172 height 45
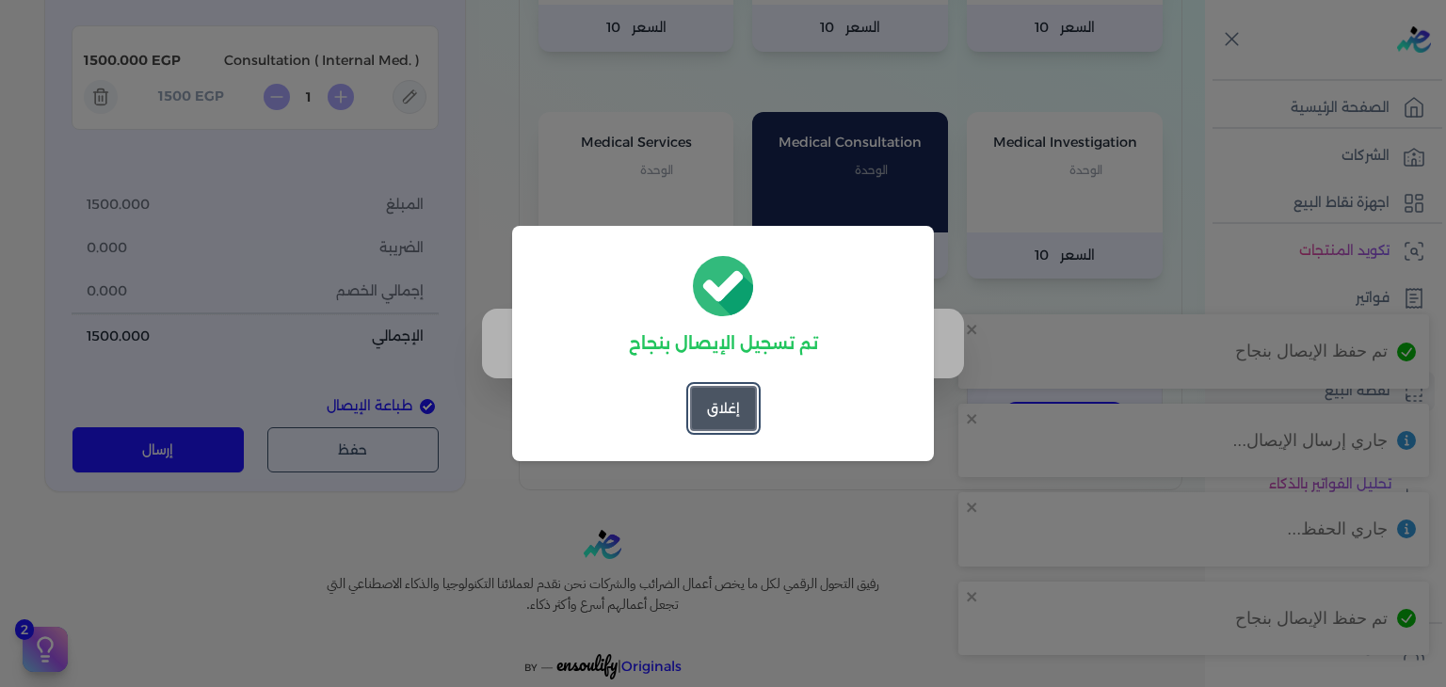
click at [718, 406] on button "إغلاق" at bounding box center [723, 408] width 67 height 45
